Goal: Find contact information: Find contact information

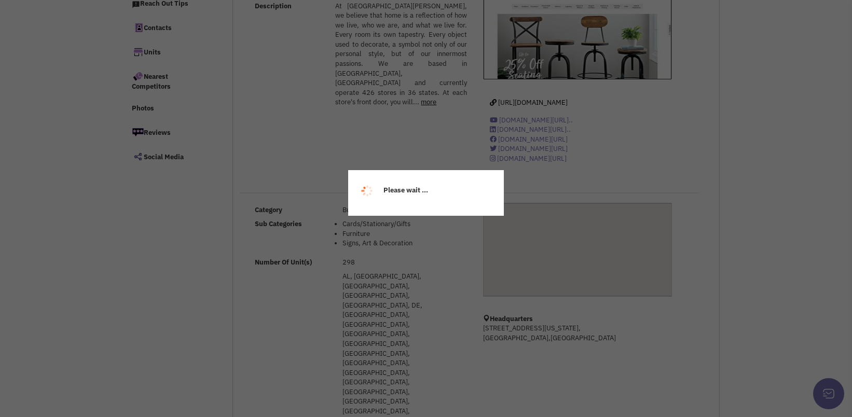
scroll to position [172, 0]
select select
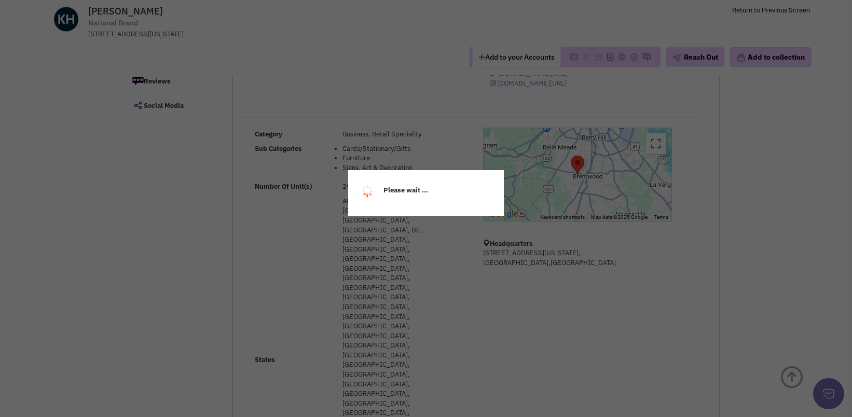
scroll to position [68, 0]
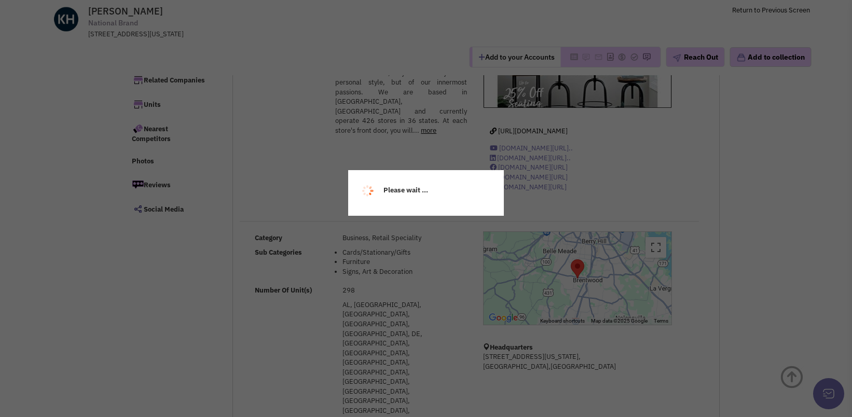
select select
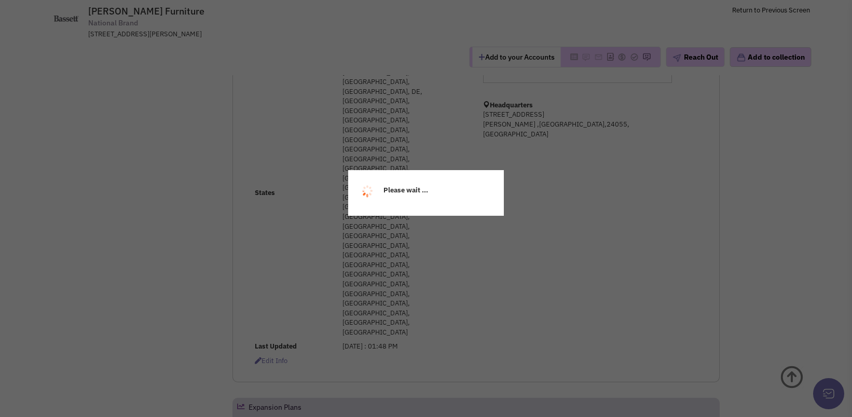
select select
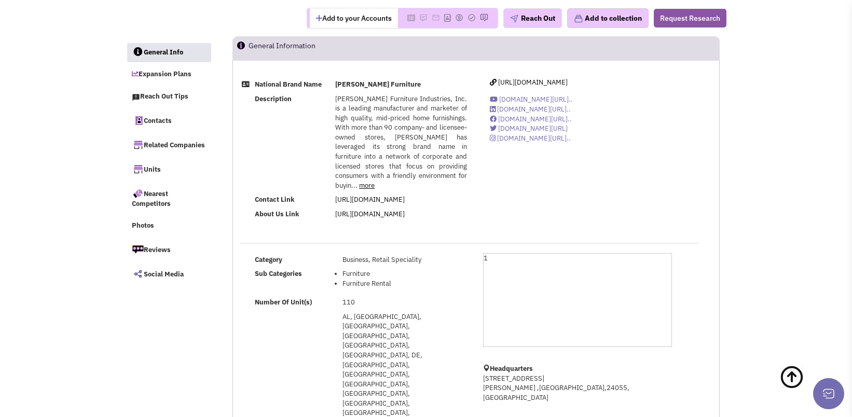
scroll to position [0, 0]
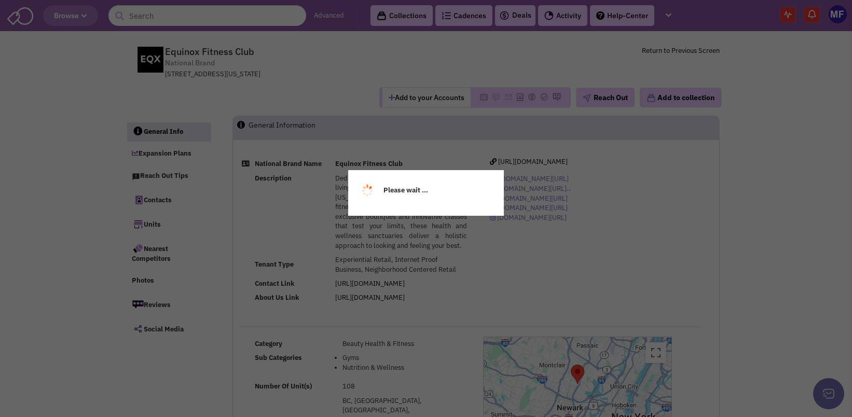
select select
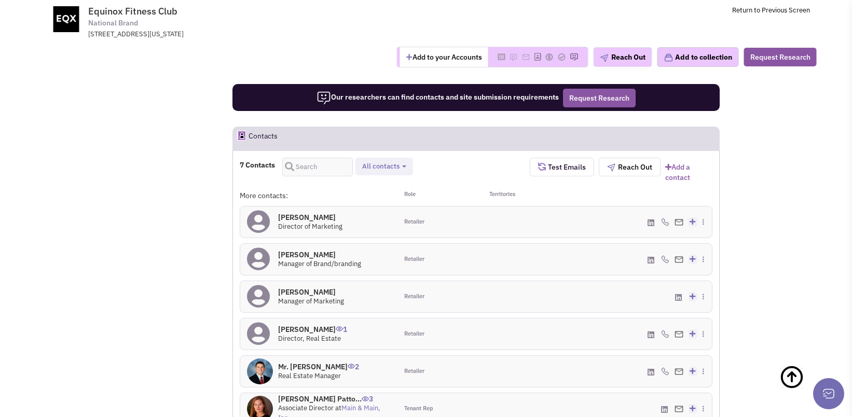
scroll to position [778, 0]
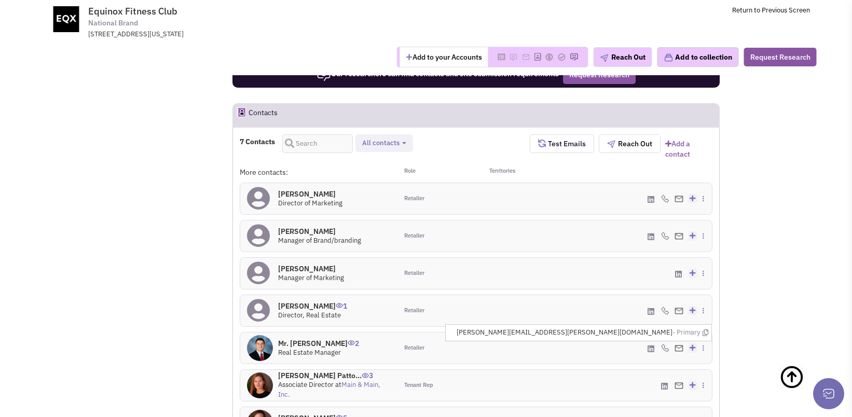
click at [683, 345] on img at bounding box center [678, 348] width 9 height 7
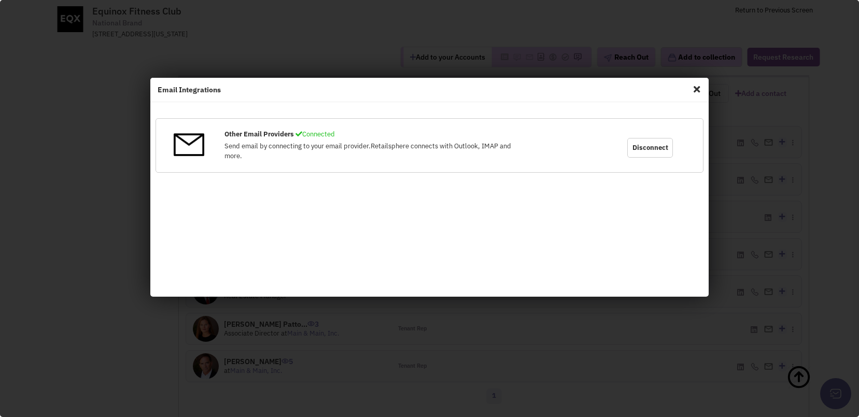
click at [696, 83] on span "Close" at bounding box center [696, 89] width 13 height 17
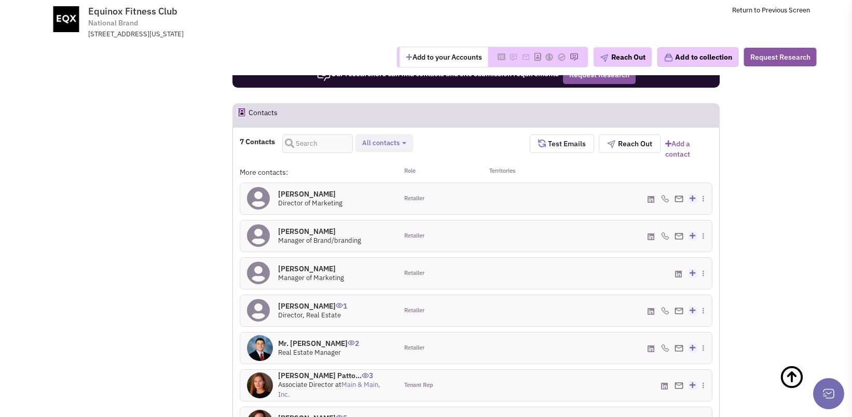
drag, startPoint x: 696, startPoint y: 83, endPoint x: 522, endPoint y: 221, distance: 222.2
click at [522, 221] on div "More contacts: Role Territories Jacqueline Lambert 0 Director of Marketing Reta…" at bounding box center [476, 305] width 472 height 277
click at [278, 339] on h4 "Mr. Steven Stric 2" at bounding box center [318, 343] width 81 height 9
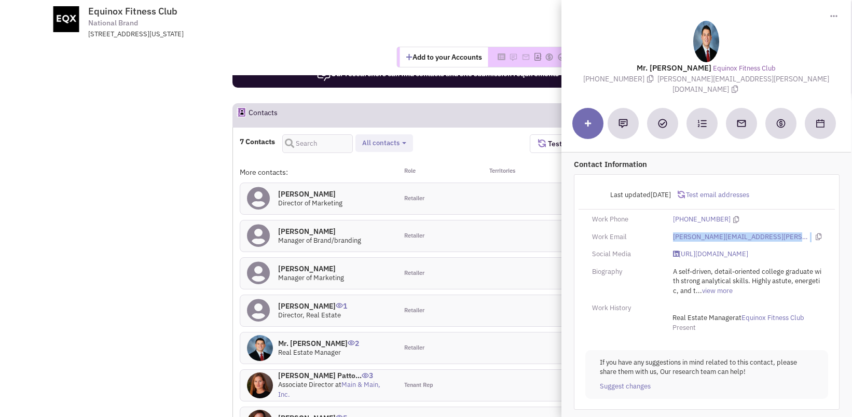
drag, startPoint x: 728, startPoint y: 227, endPoint x: 671, endPoint y: 222, distance: 57.2
click at [671, 232] on div "steve.strick@equinox.com" at bounding box center [747, 237] width 162 height 10
copy div "steve.strick@equinox.com"
